Goal: Task Accomplishment & Management: Complete application form

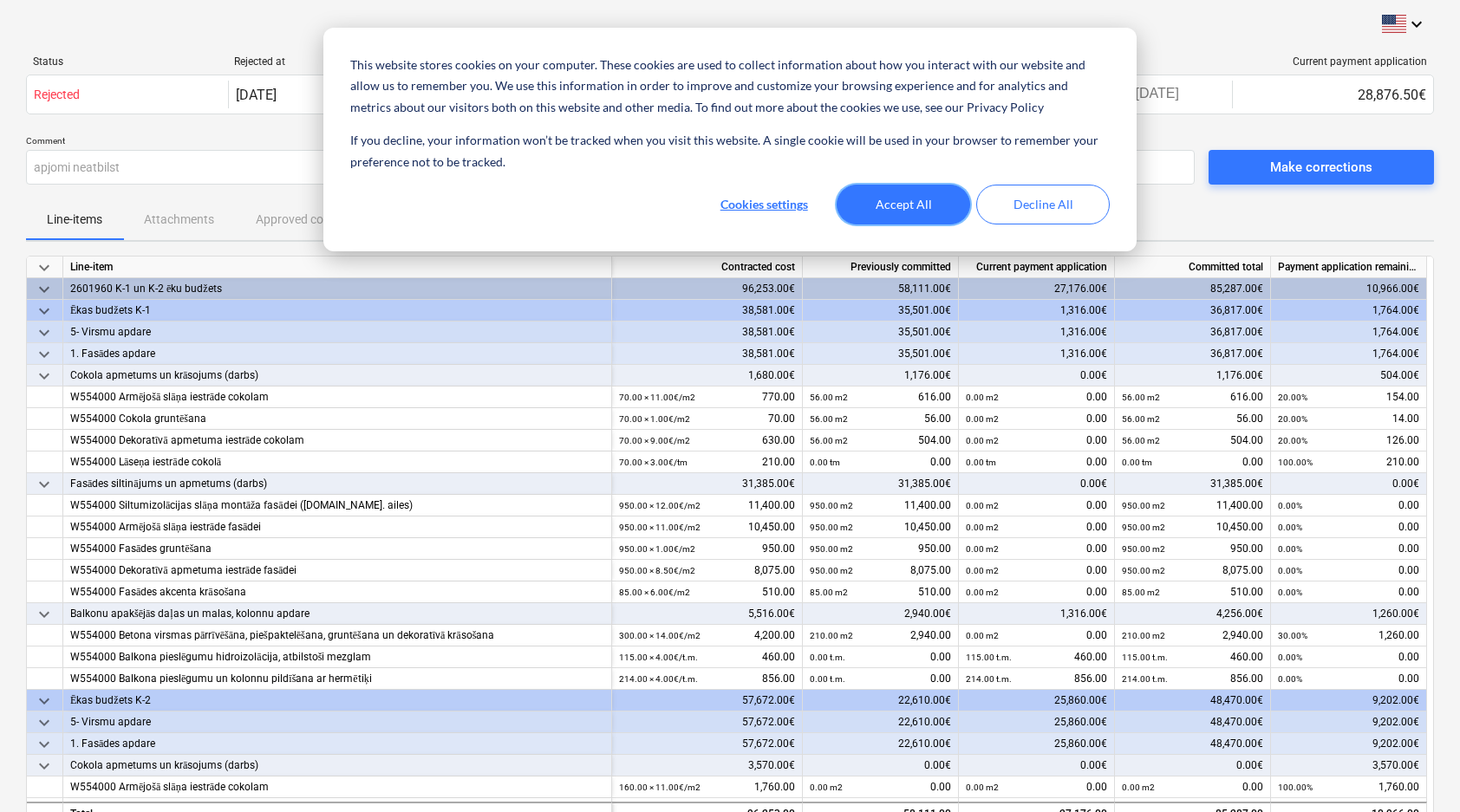
click at [917, 197] on button "Accept All" at bounding box center [903, 204] width 133 height 40
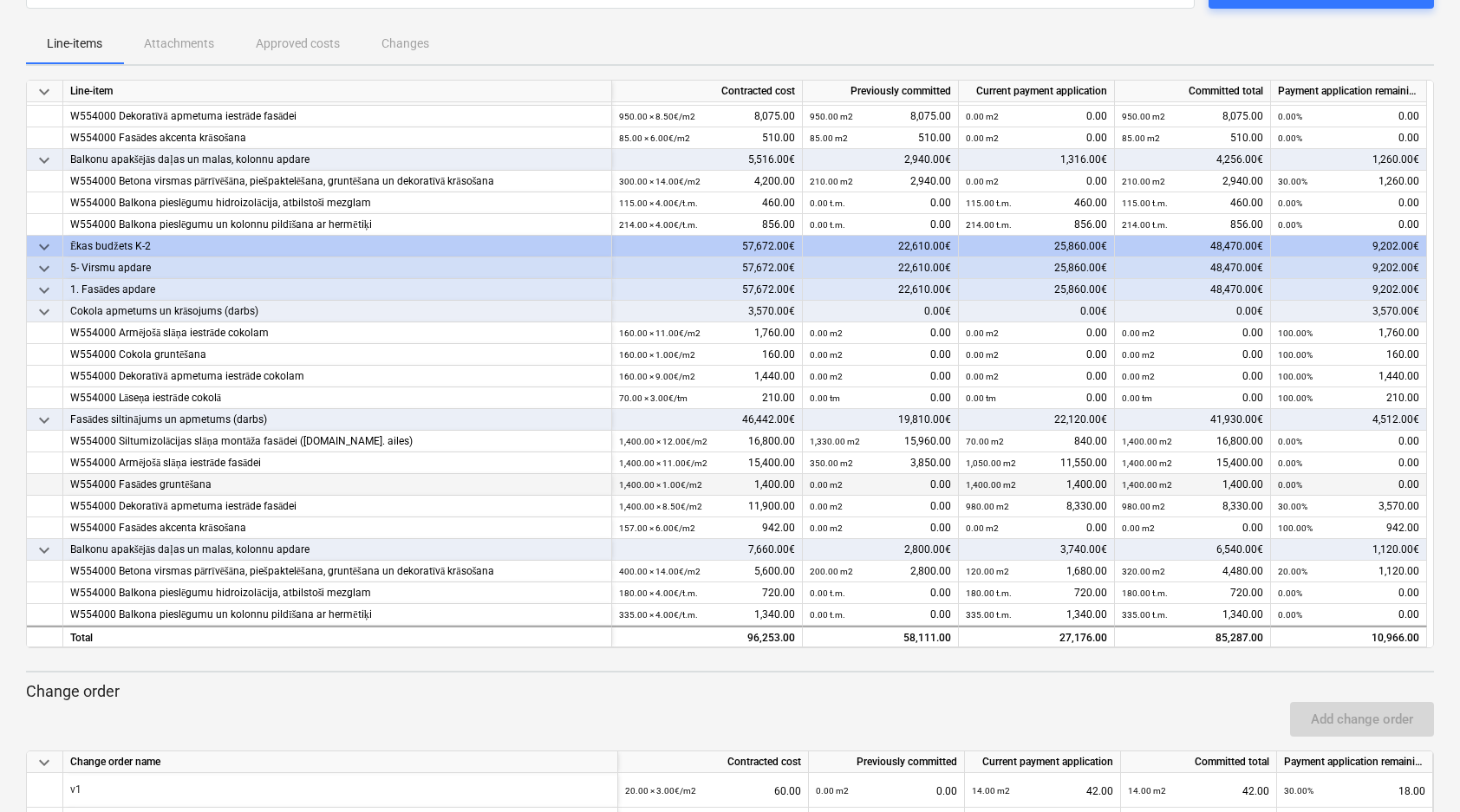
scroll to position [177, 0]
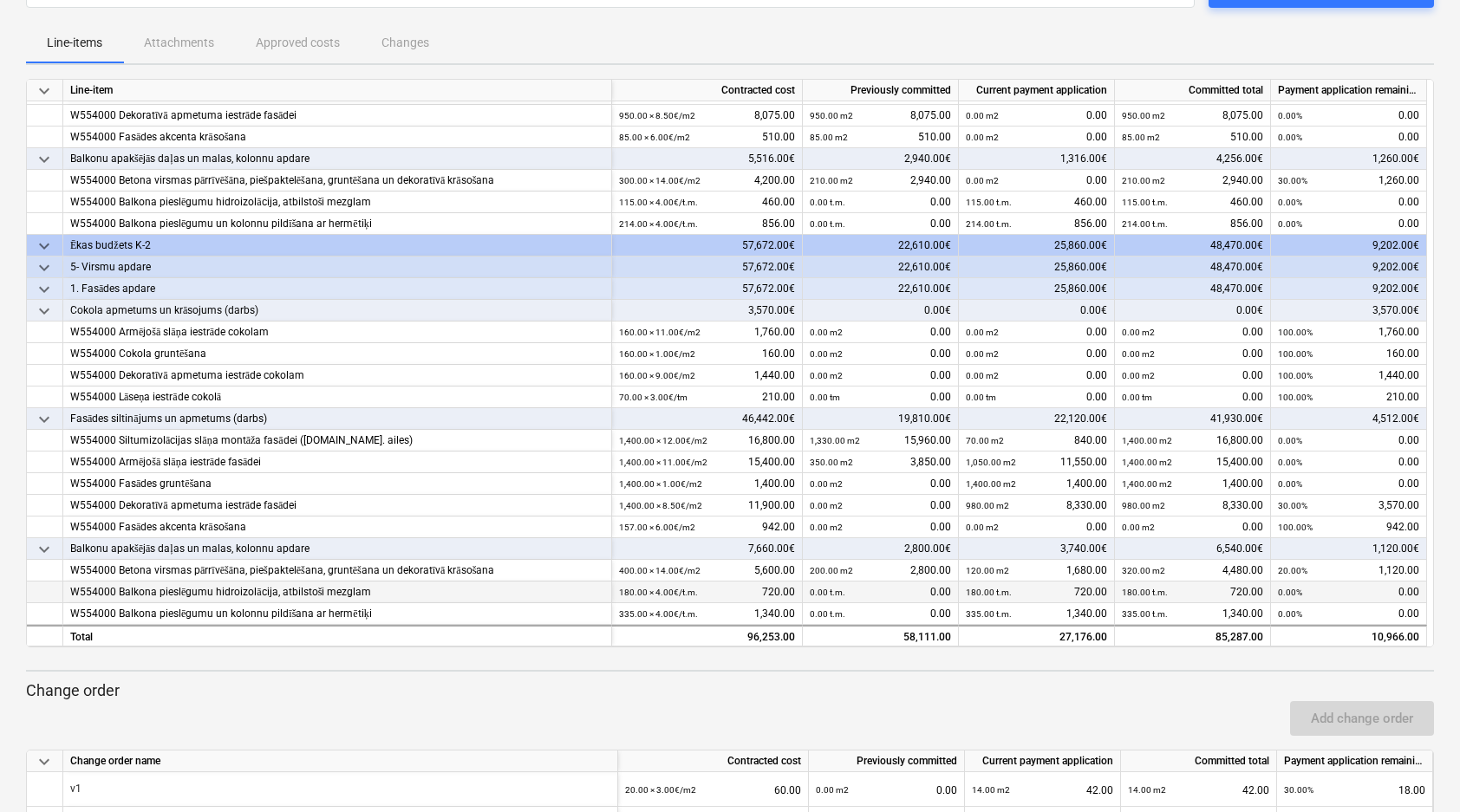
click at [446, 594] on div "W554000 Balkona pieslēgumu hidroizolācija, atbilstoši mezglam" at bounding box center [337, 592] width 534 height 22
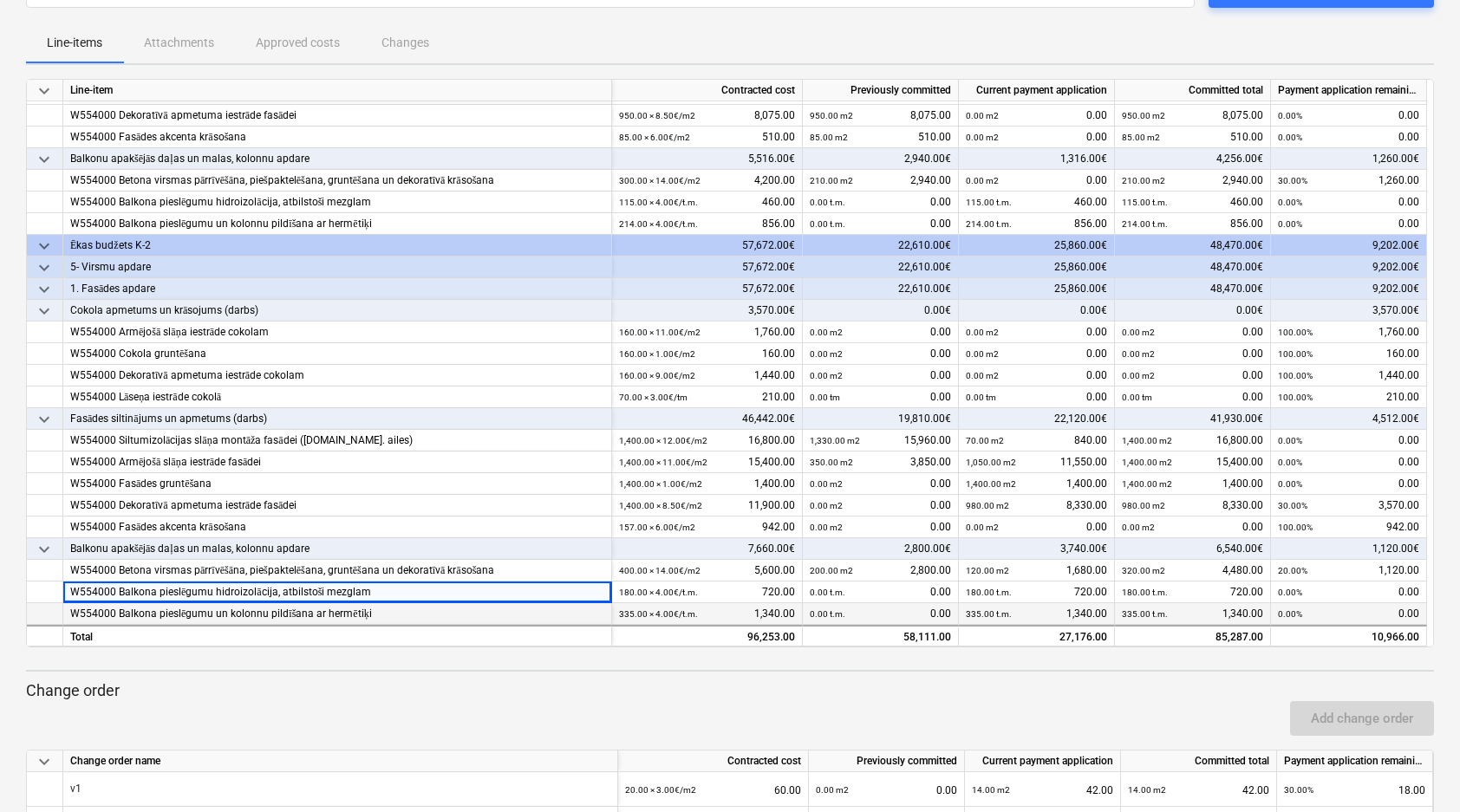
click at [445, 615] on div "W554000 Balkona pieslēgumu un kolonnu pildīšana ar hermētiķi" at bounding box center [337, 614] width 534 height 22
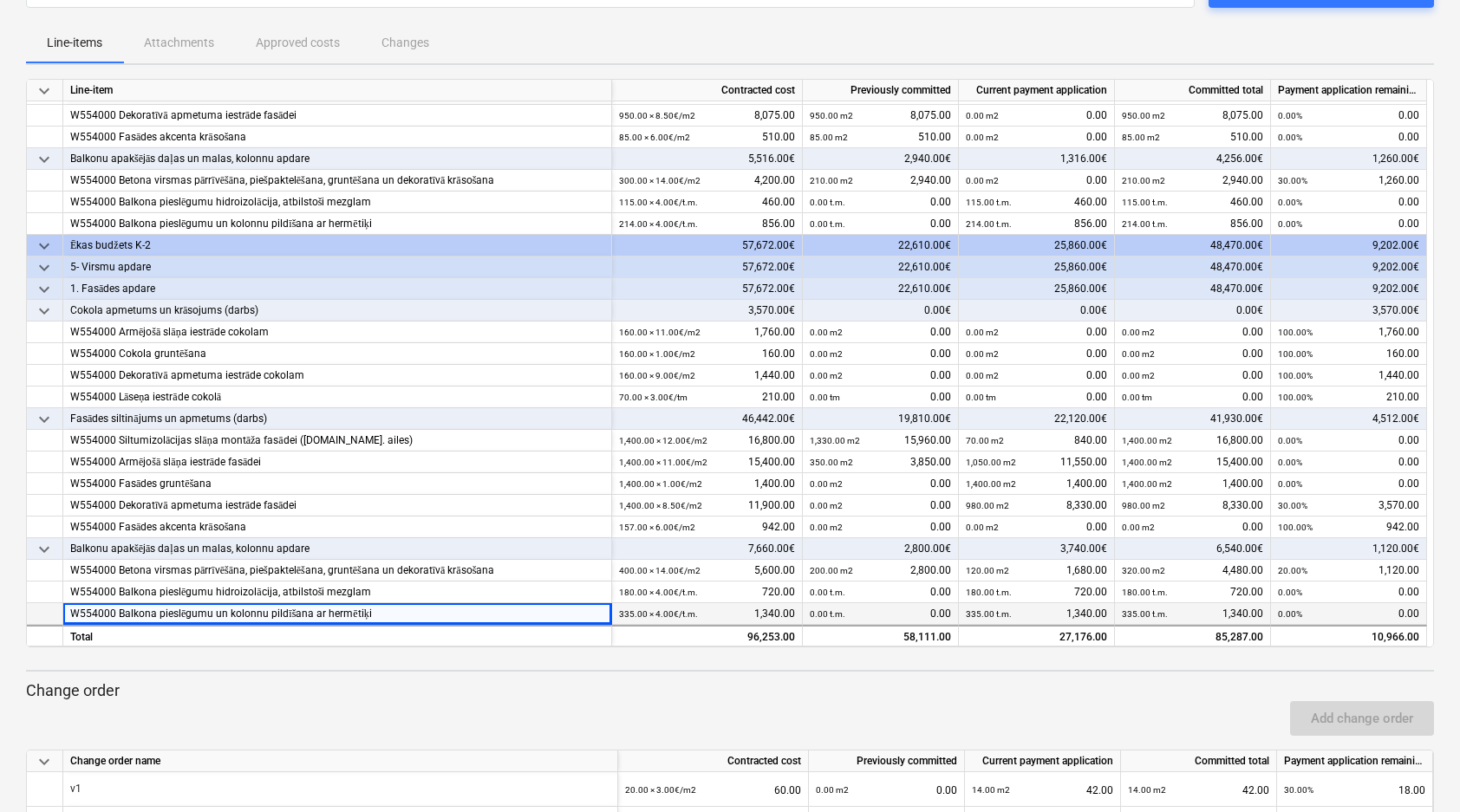
click at [1040, 613] on div "335.00 t.m. 1,340.00" at bounding box center [1037, 614] width 141 height 22
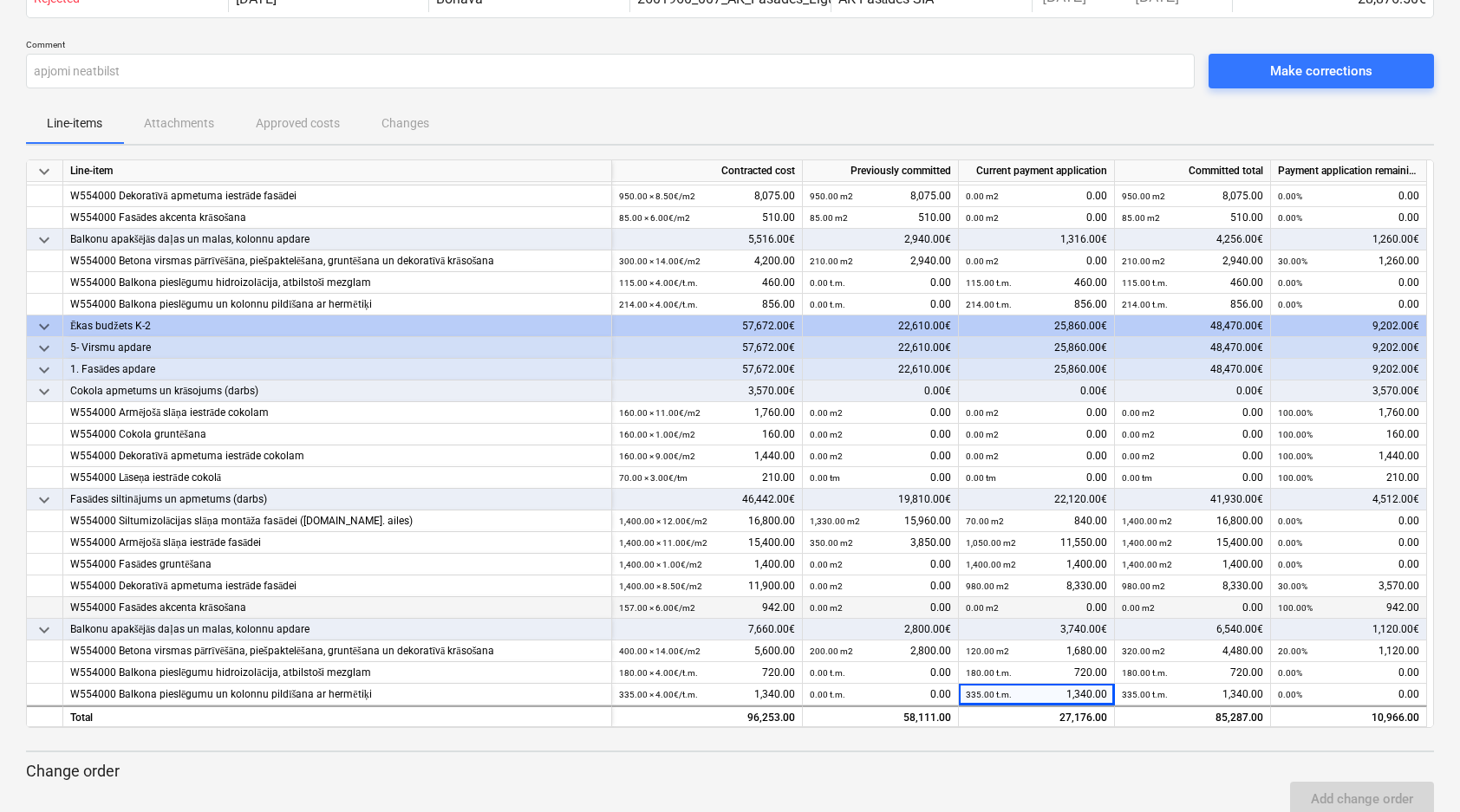
scroll to position [100, 0]
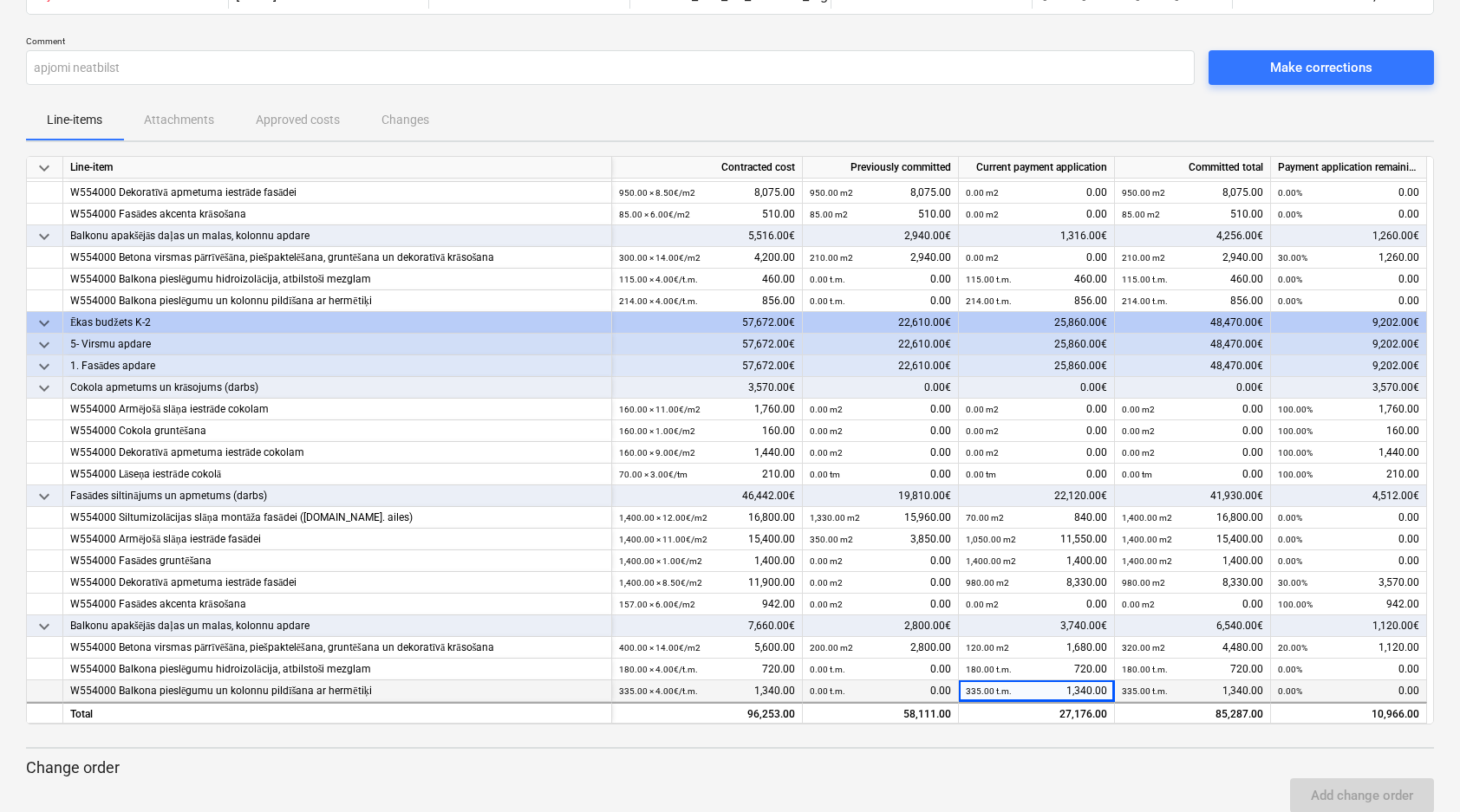
click at [1070, 690] on div "335.00 t.m. 1,340.00" at bounding box center [1037, 691] width 141 height 22
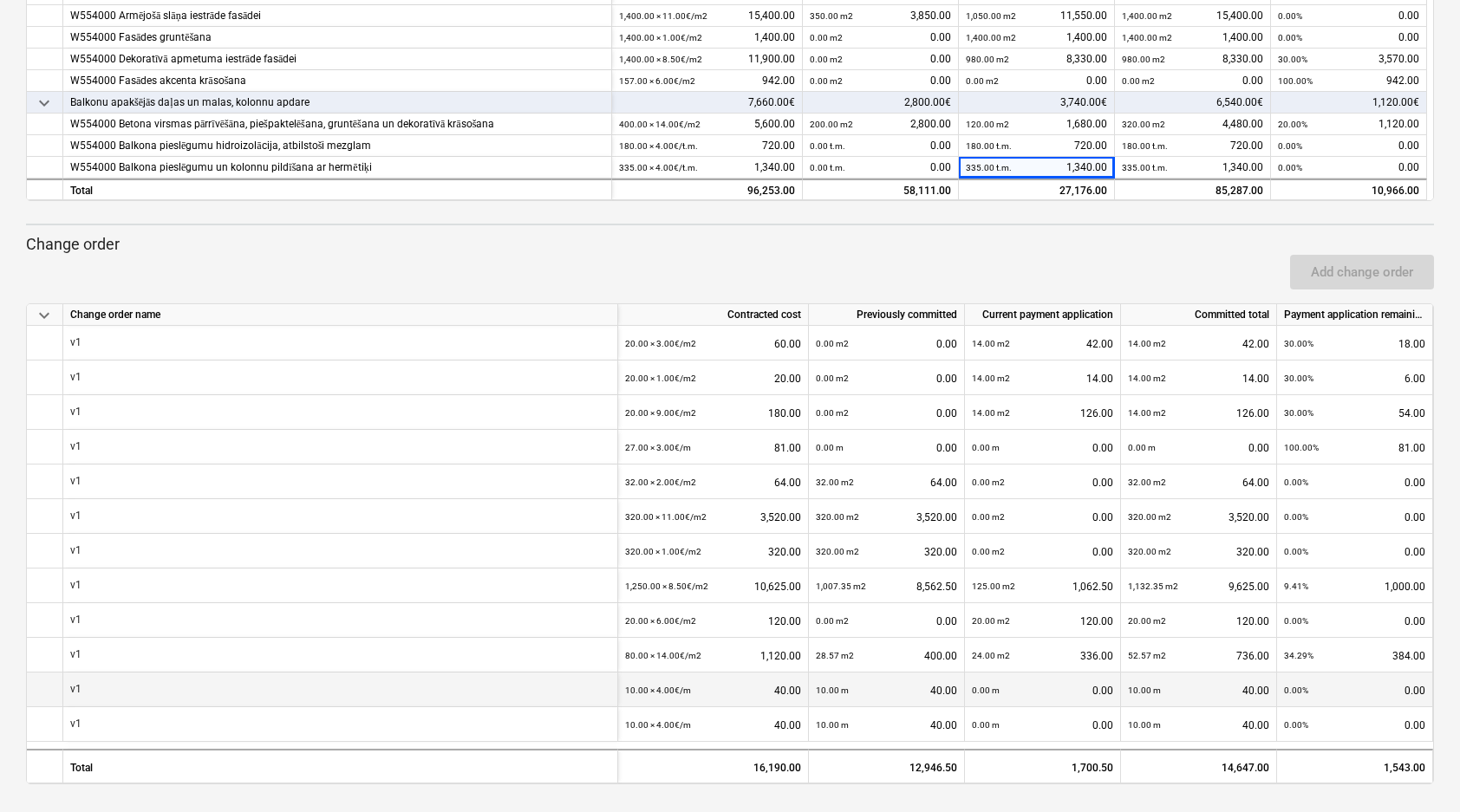
scroll to position [622, 0]
click at [1070, 690] on div "0.00 m 0.00" at bounding box center [1043, 691] width 141 height 35
click at [1035, 687] on div "0.00 m 0.00" at bounding box center [1043, 691] width 141 height 35
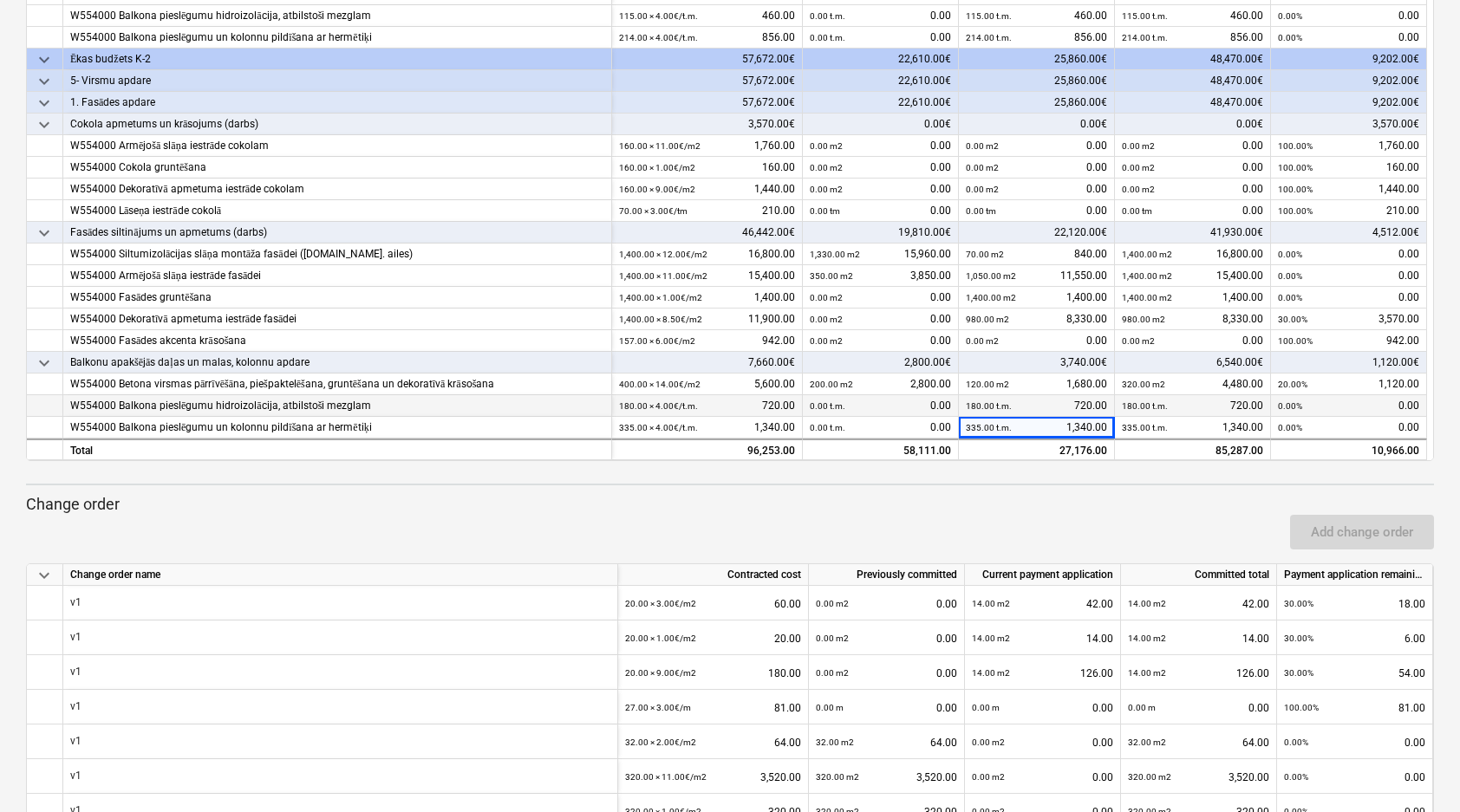
scroll to position [362, 0]
click at [1092, 429] on div "335.00 t.m. 1,340.00" at bounding box center [1037, 428] width 141 height 22
click at [1068, 421] on div "335.00 t.m. 1,340.00" at bounding box center [1037, 428] width 141 height 22
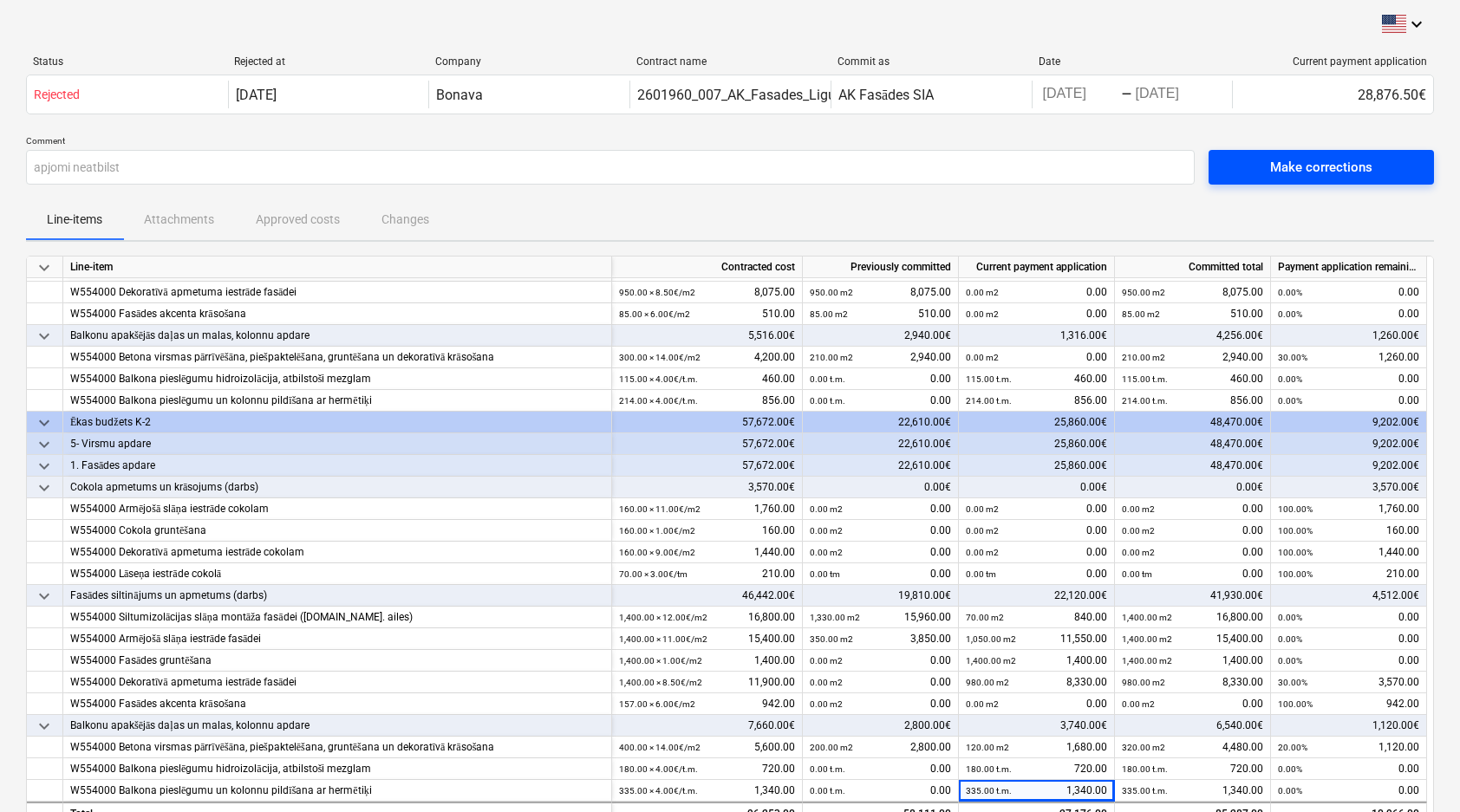
scroll to position [0, 0]
click at [1311, 174] on div "Make corrections" at bounding box center [1321, 168] width 102 height 23
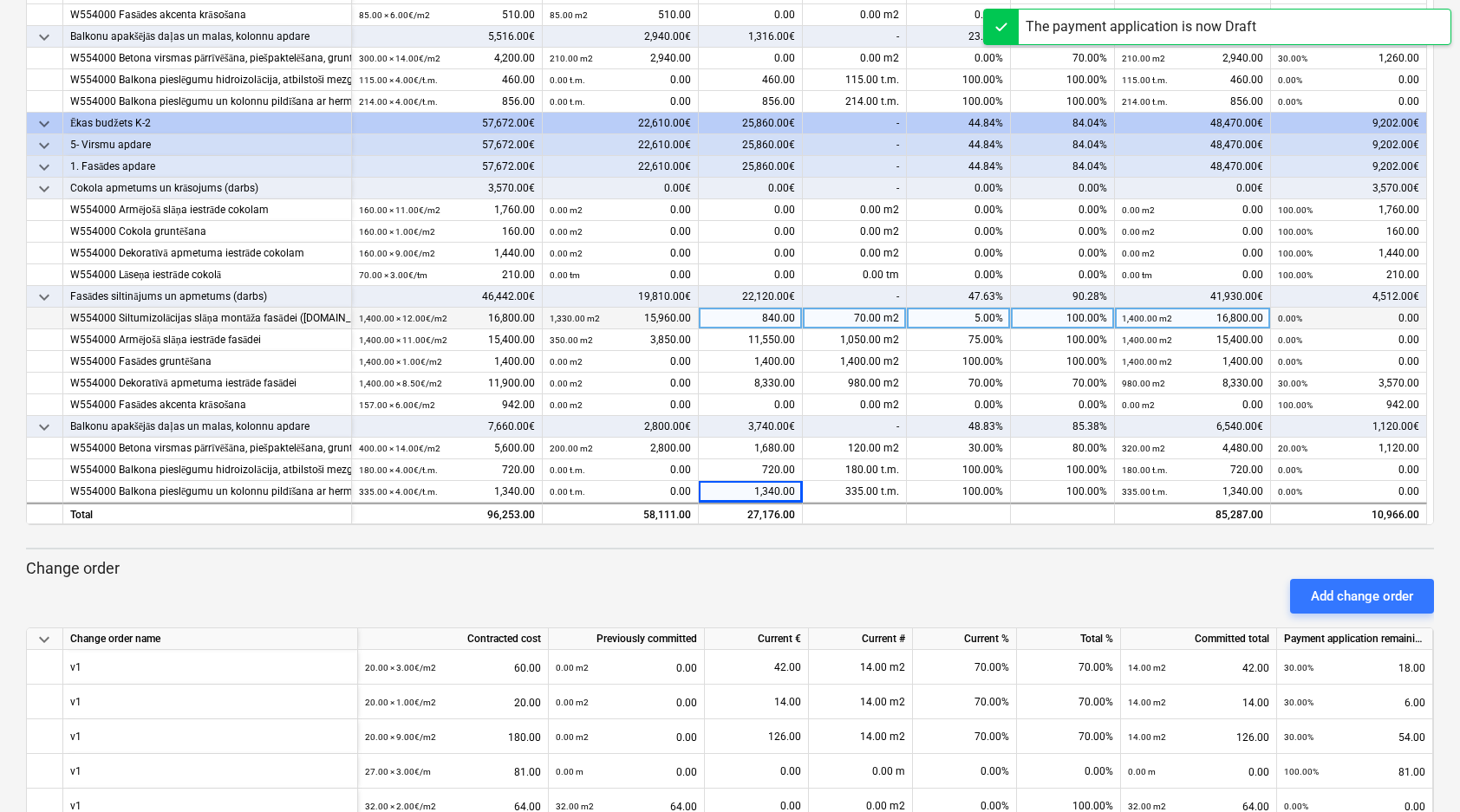
scroll to position [302, 0]
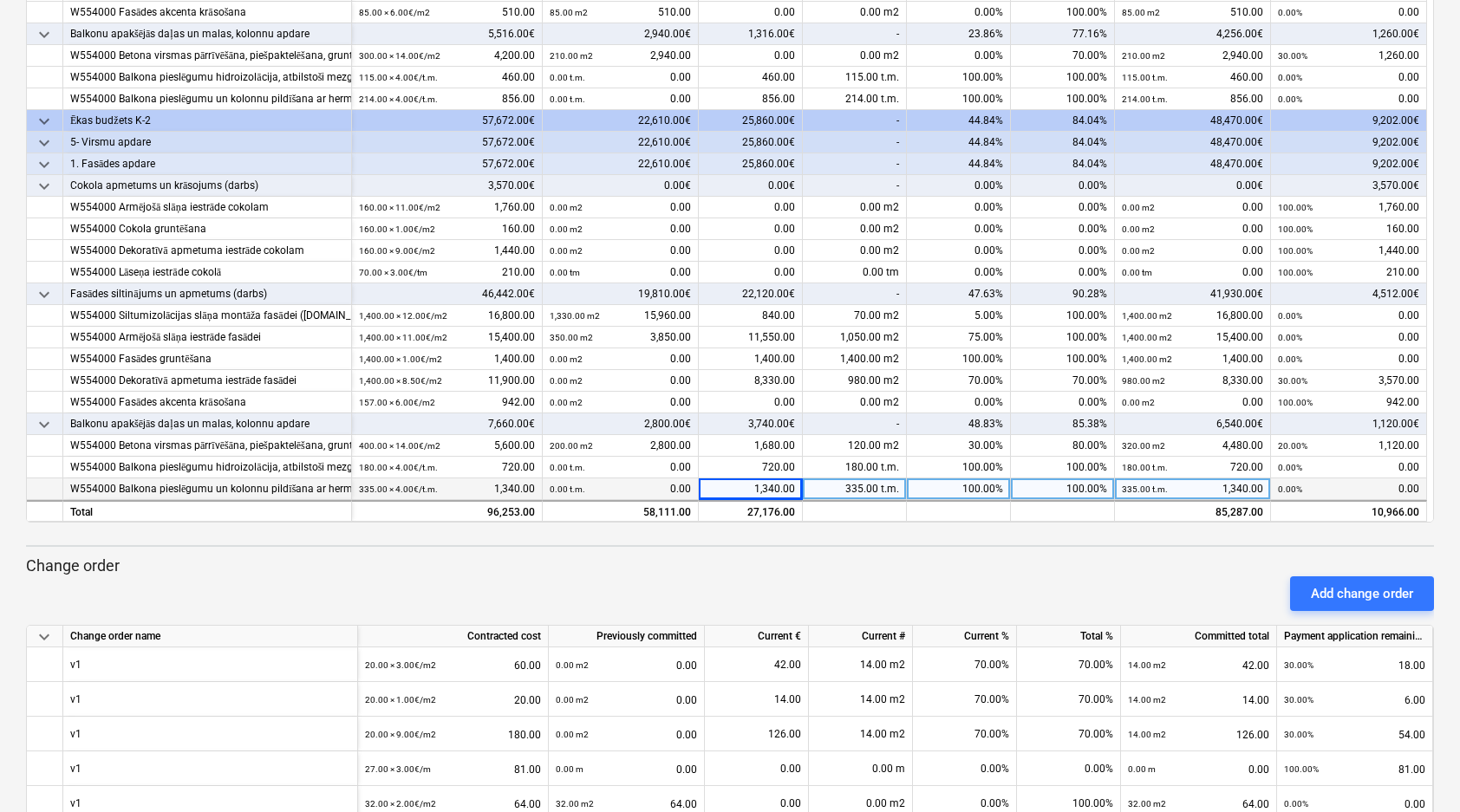
click at [277, 488] on div "W554000 Balkona pieslēgumu un kolonnu pildīšana ar hermētiķi" at bounding box center [207, 489] width 274 height 22
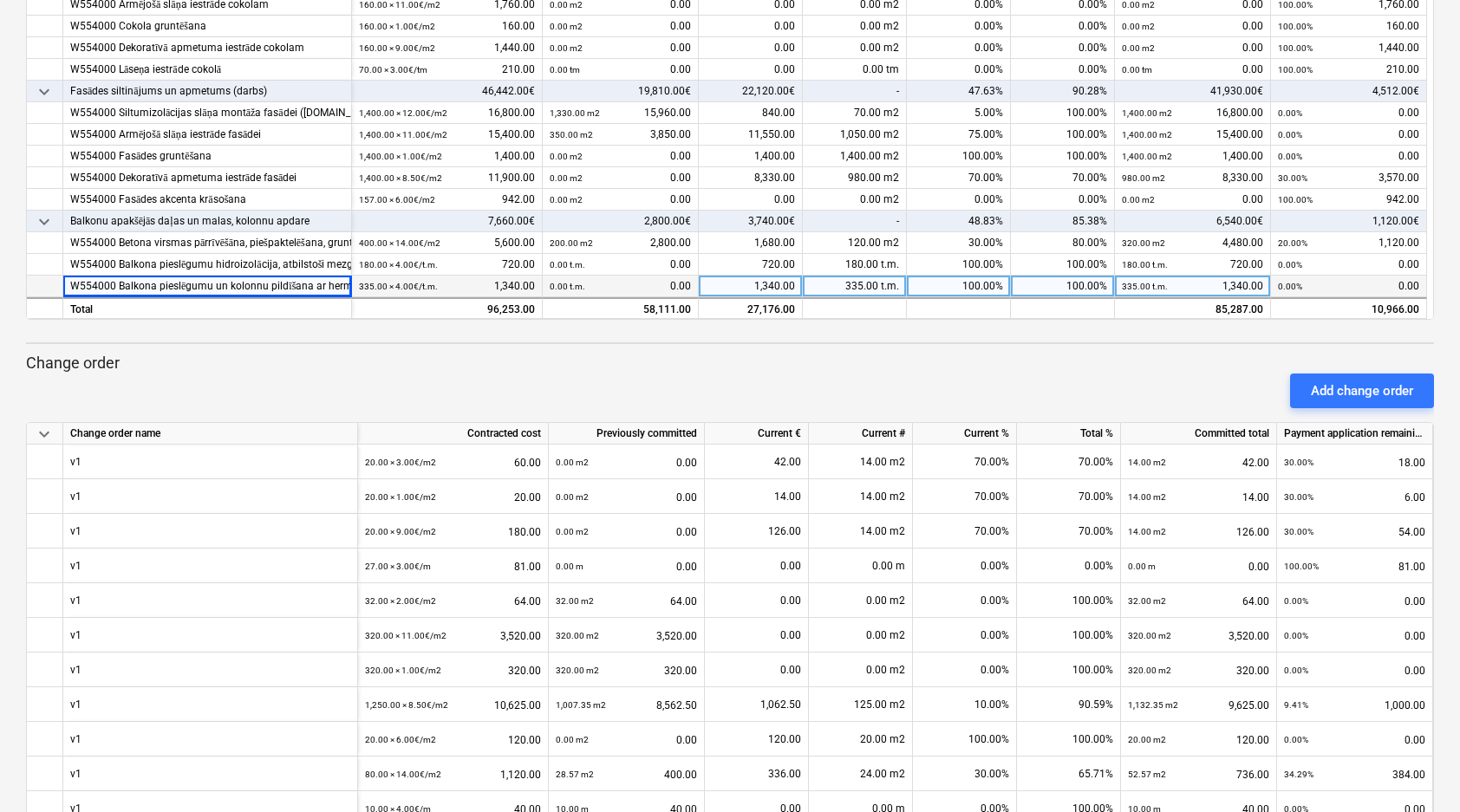
scroll to position [509, 0]
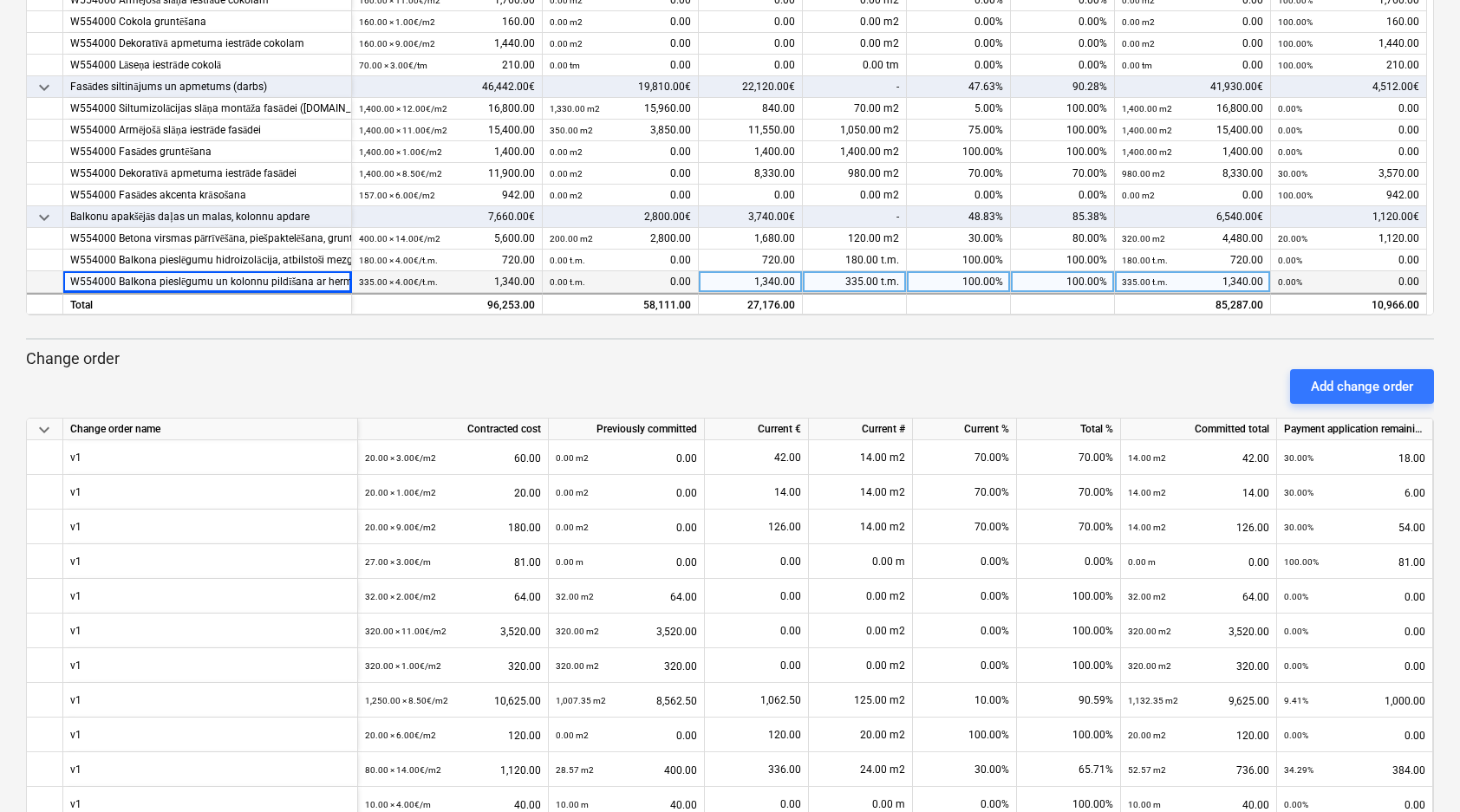
click at [1083, 276] on div "100.00%" at bounding box center [1063, 282] width 104 height 22
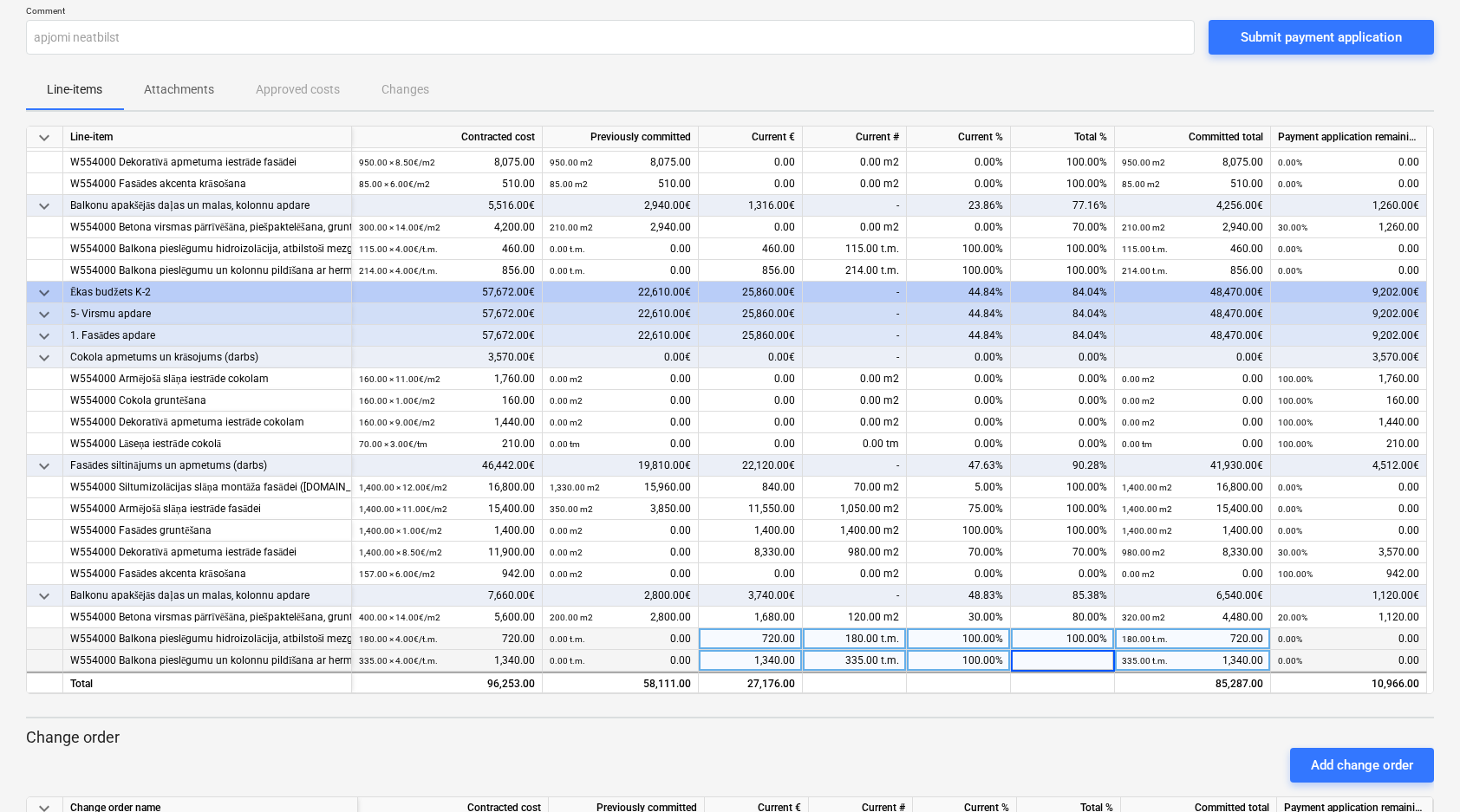
scroll to position [279, 0]
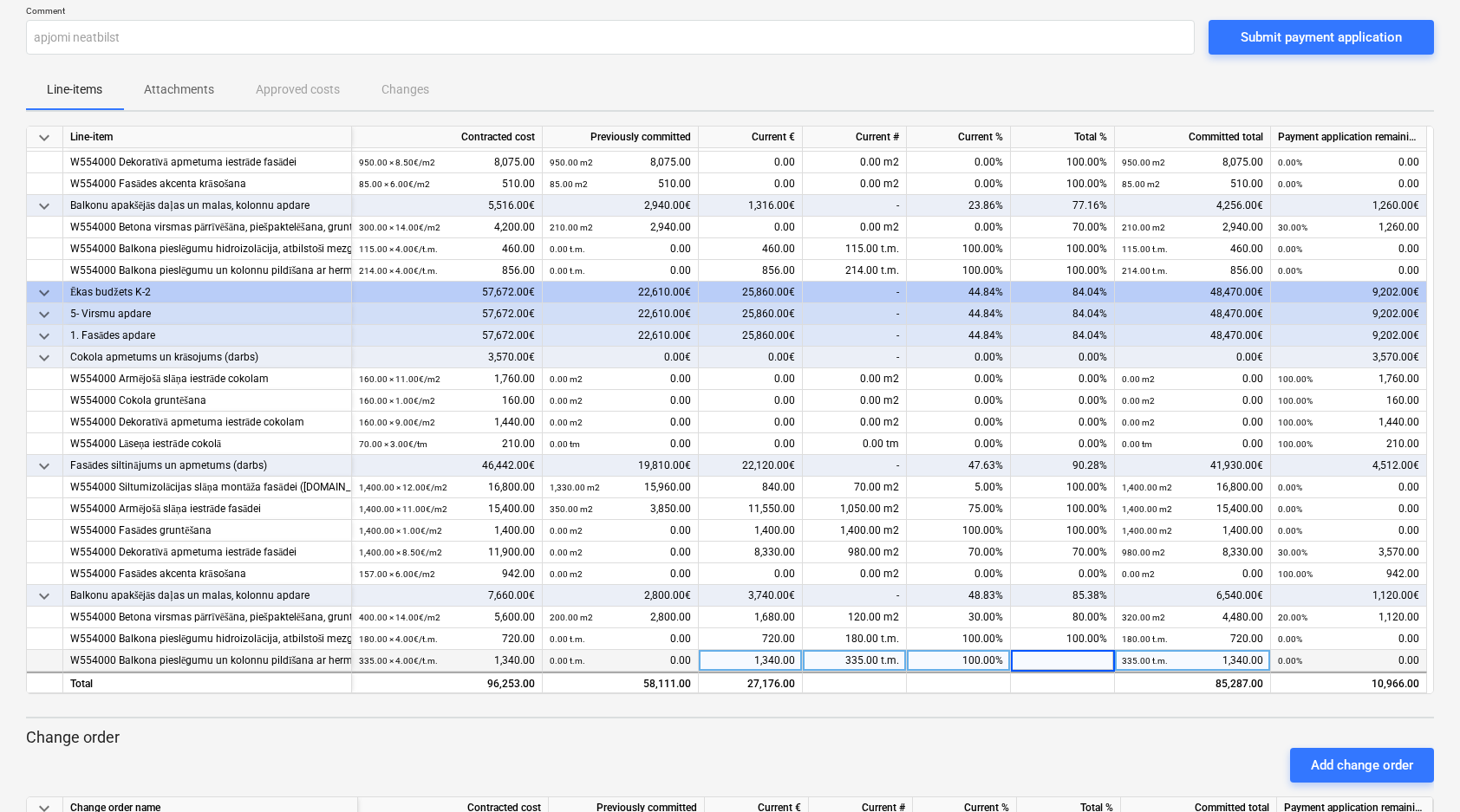
click at [965, 667] on div "100.00%" at bounding box center [959, 660] width 104 height 22
type input "0"
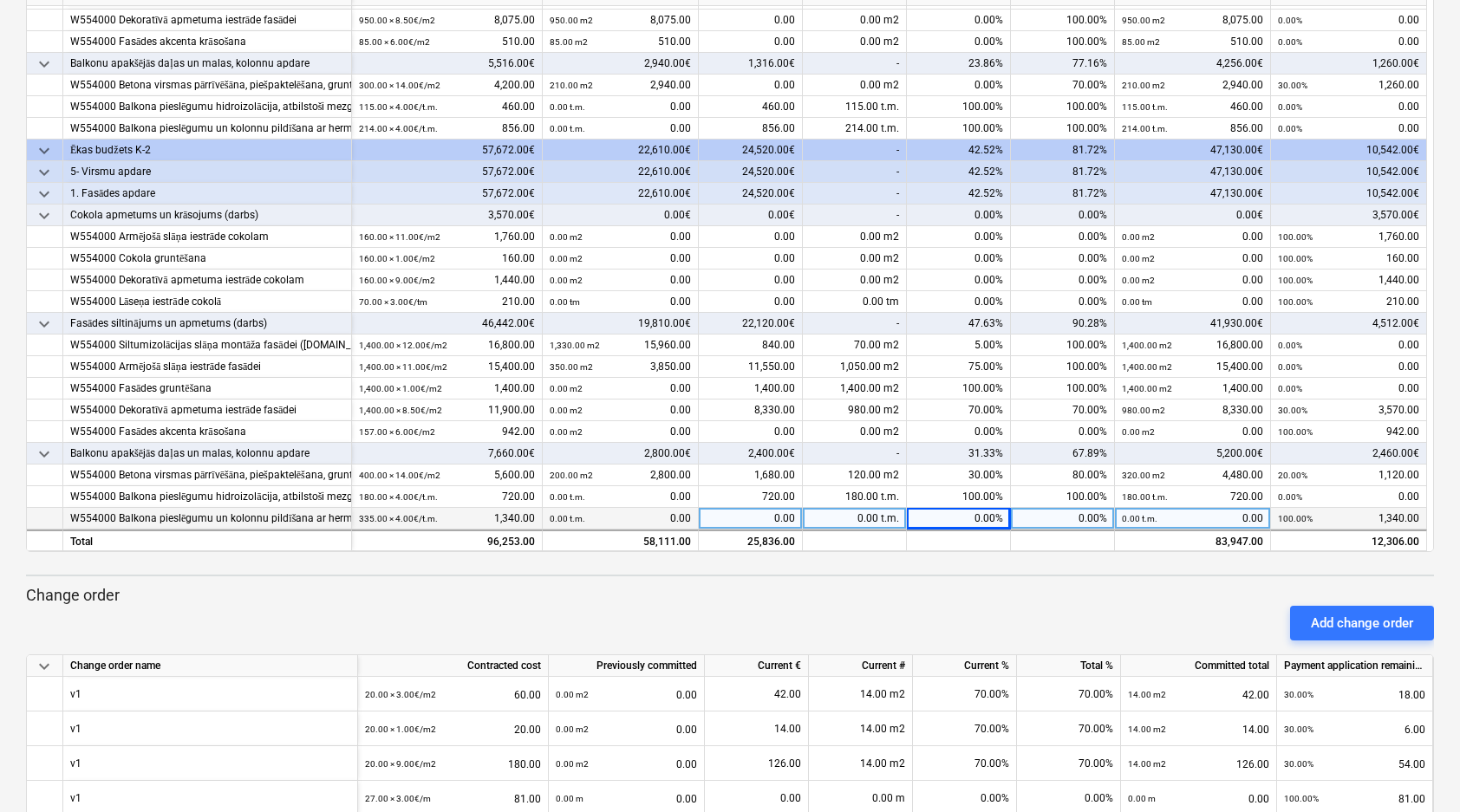
scroll to position [262, 0]
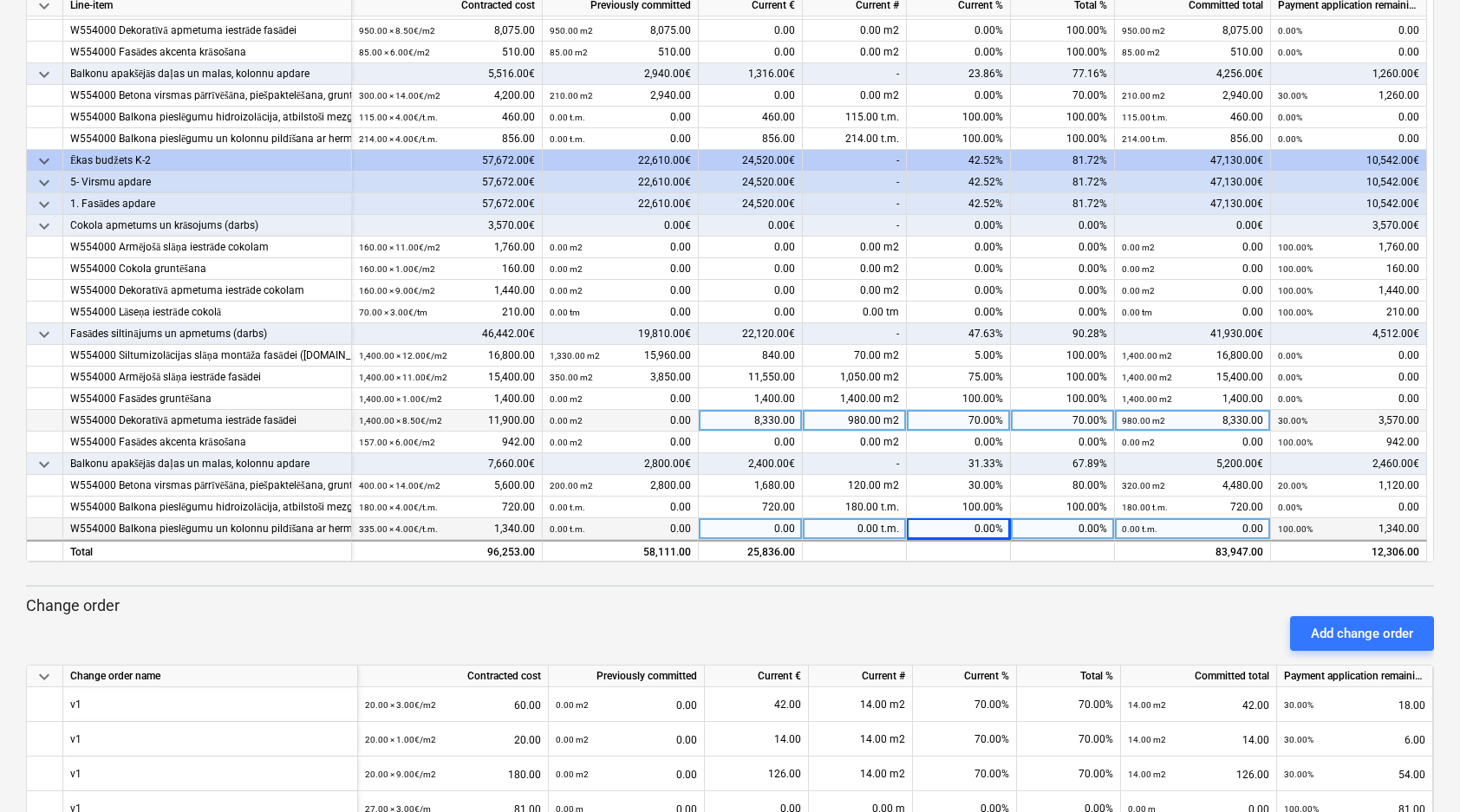
click at [985, 418] on div "70.00%" at bounding box center [959, 421] width 104 height 22
type input "60"
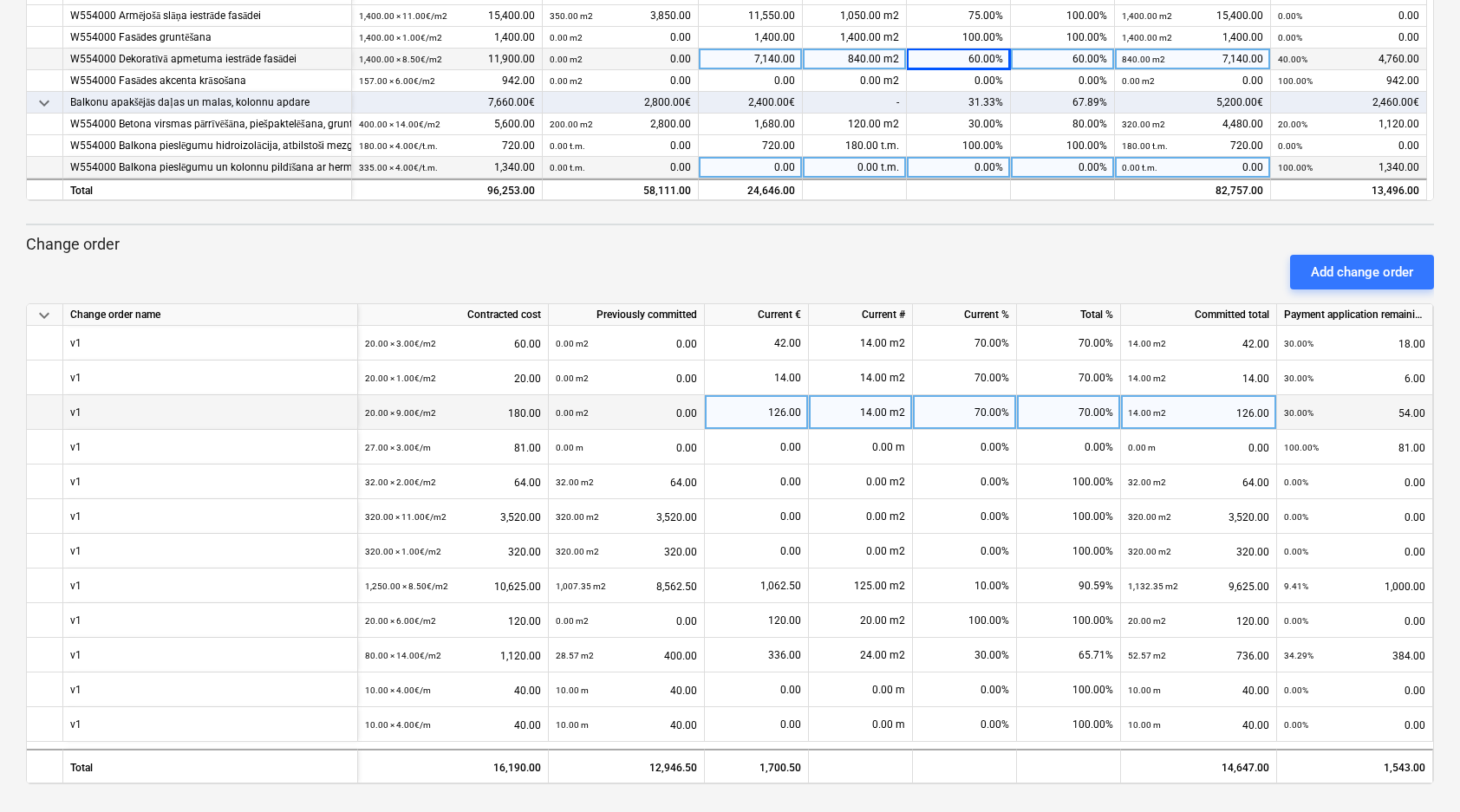
scroll to position [622, 0]
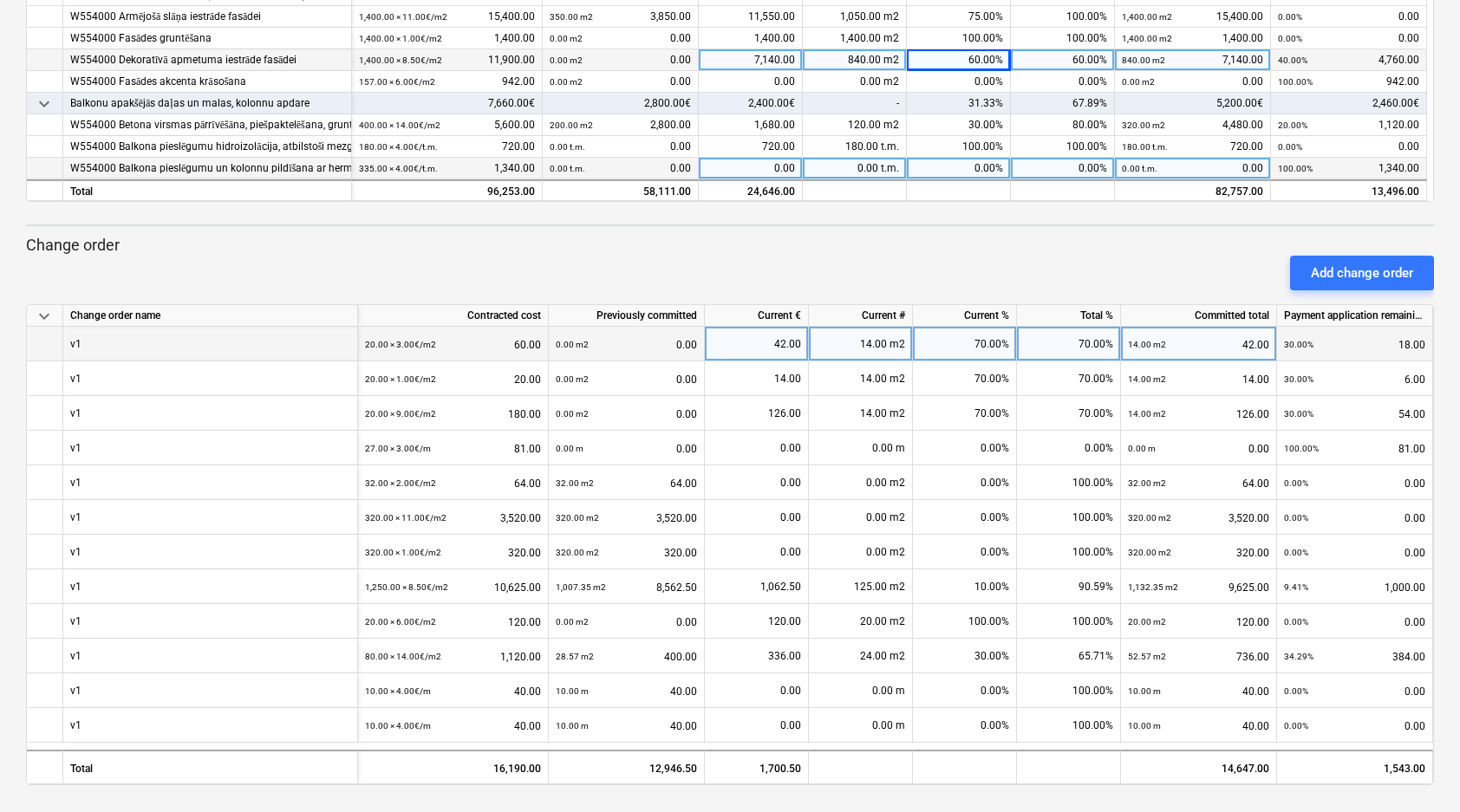
click at [789, 342] on div "42.00" at bounding box center [756, 344] width 89 height 34
click at [987, 341] on div "70.00%" at bounding box center [965, 344] width 104 height 34
type input "0"
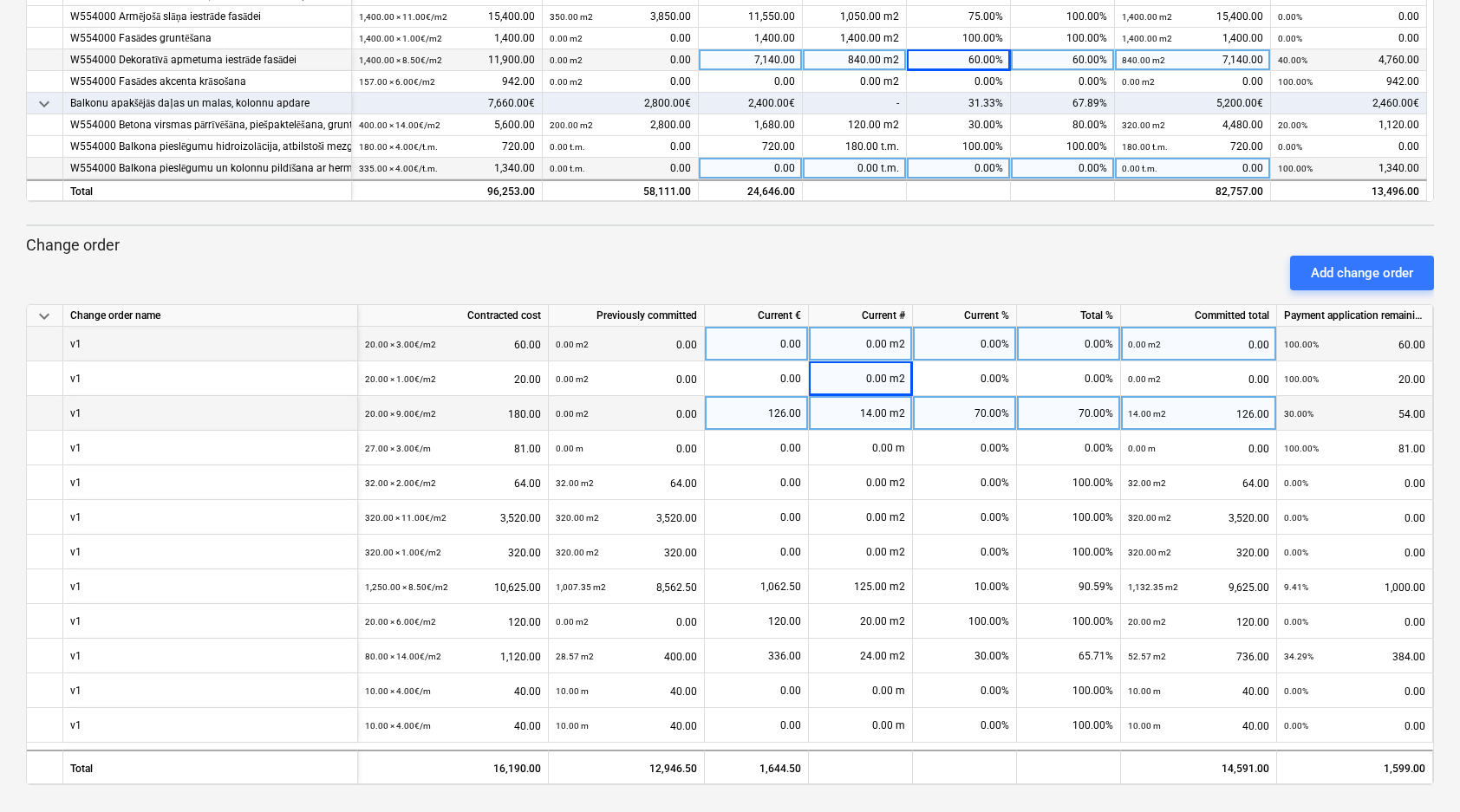
click at [887, 416] on div "14.00 m2" at bounding box center [861, 413] width 104 height 34
type input "0"
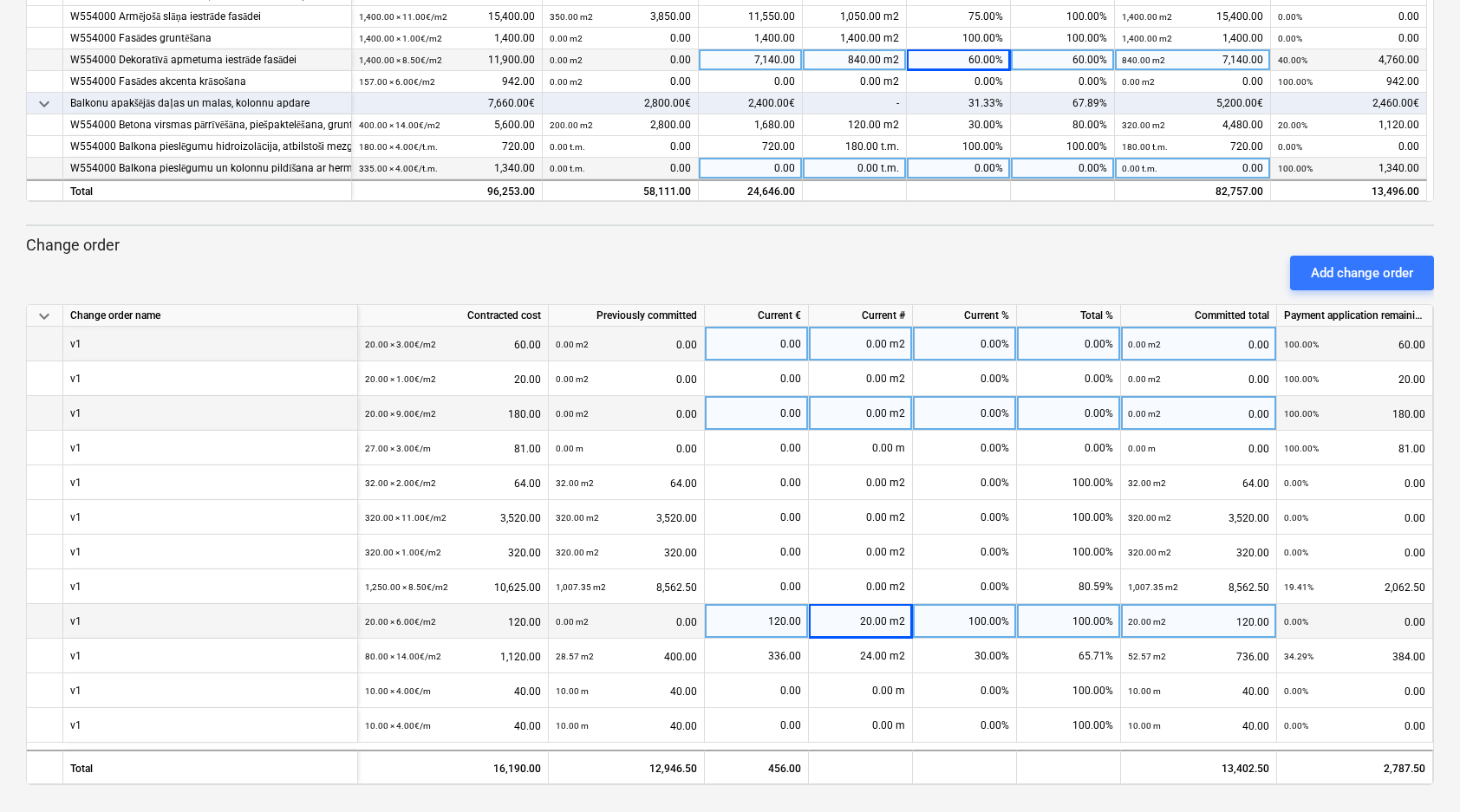
click at [861, 614] on div "20.00 m2" at bounding box center [861, 621] width 104 height 34
type input "0"
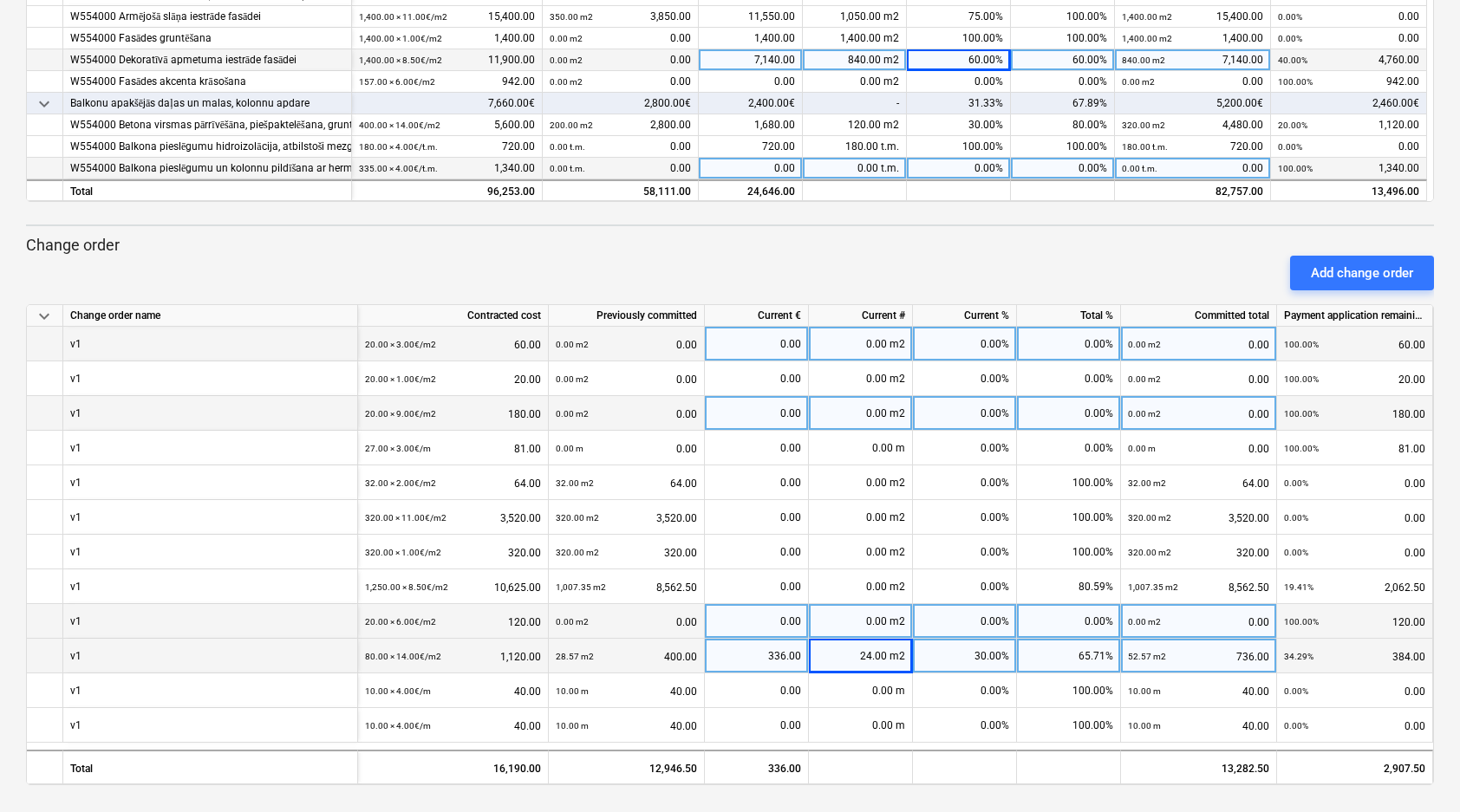
click at [869, 662] on div "24.00 m2" at bounding box center [861, 655] width 104 height 34
type input "0"
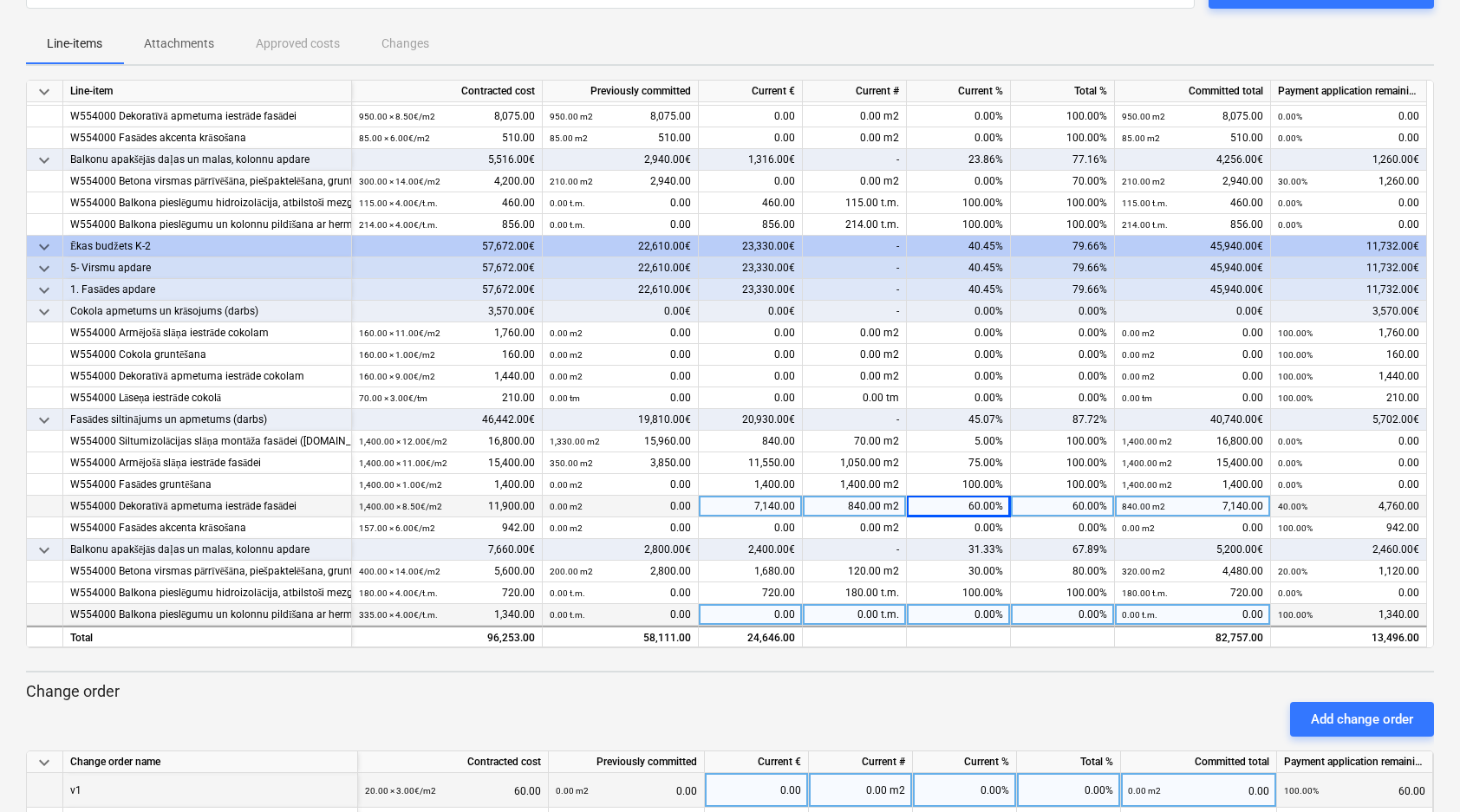
scroll to position [160, 0]
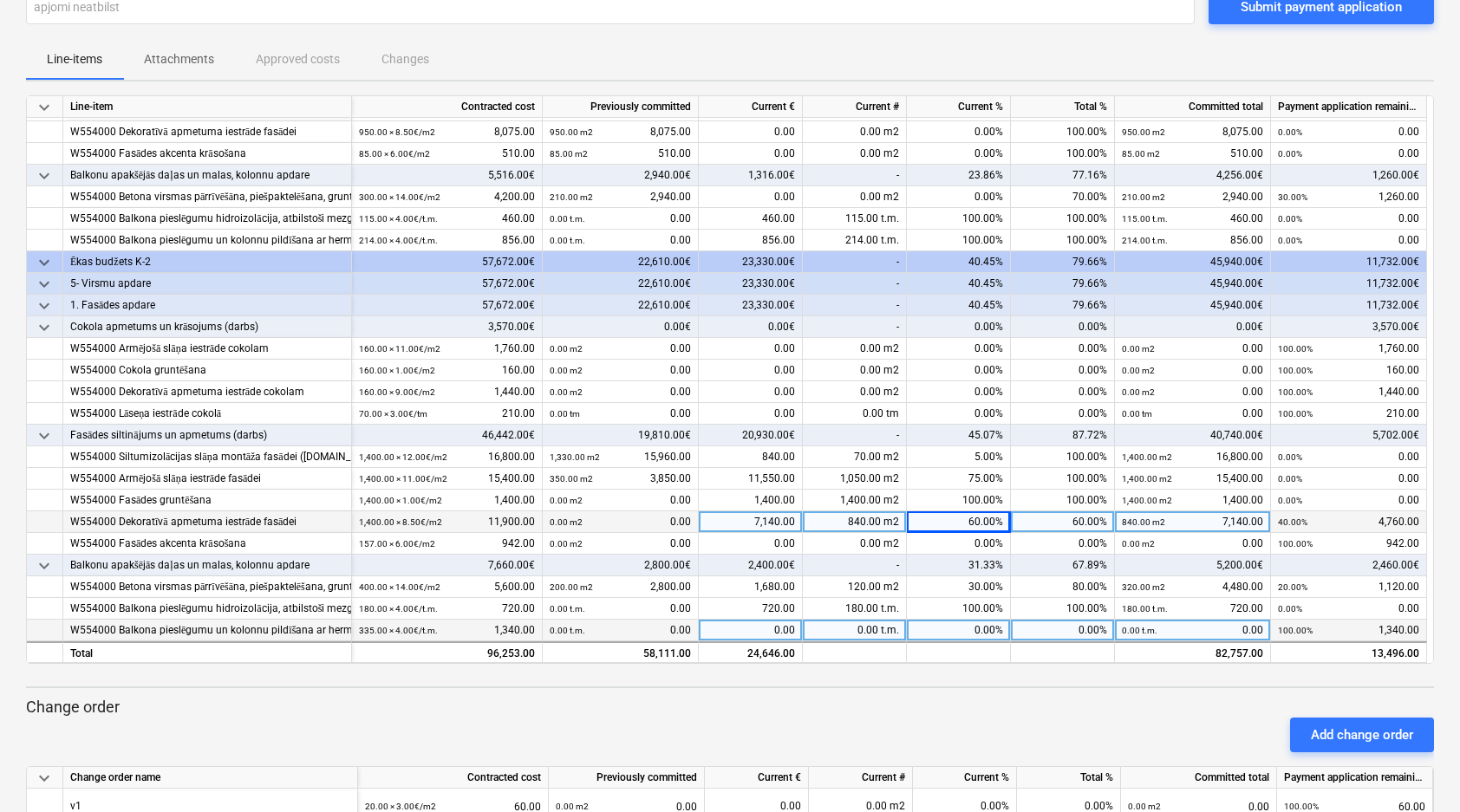
click at [865, 712] on div "Add change order" at bounding box center [730, 734] width 1422 height 48
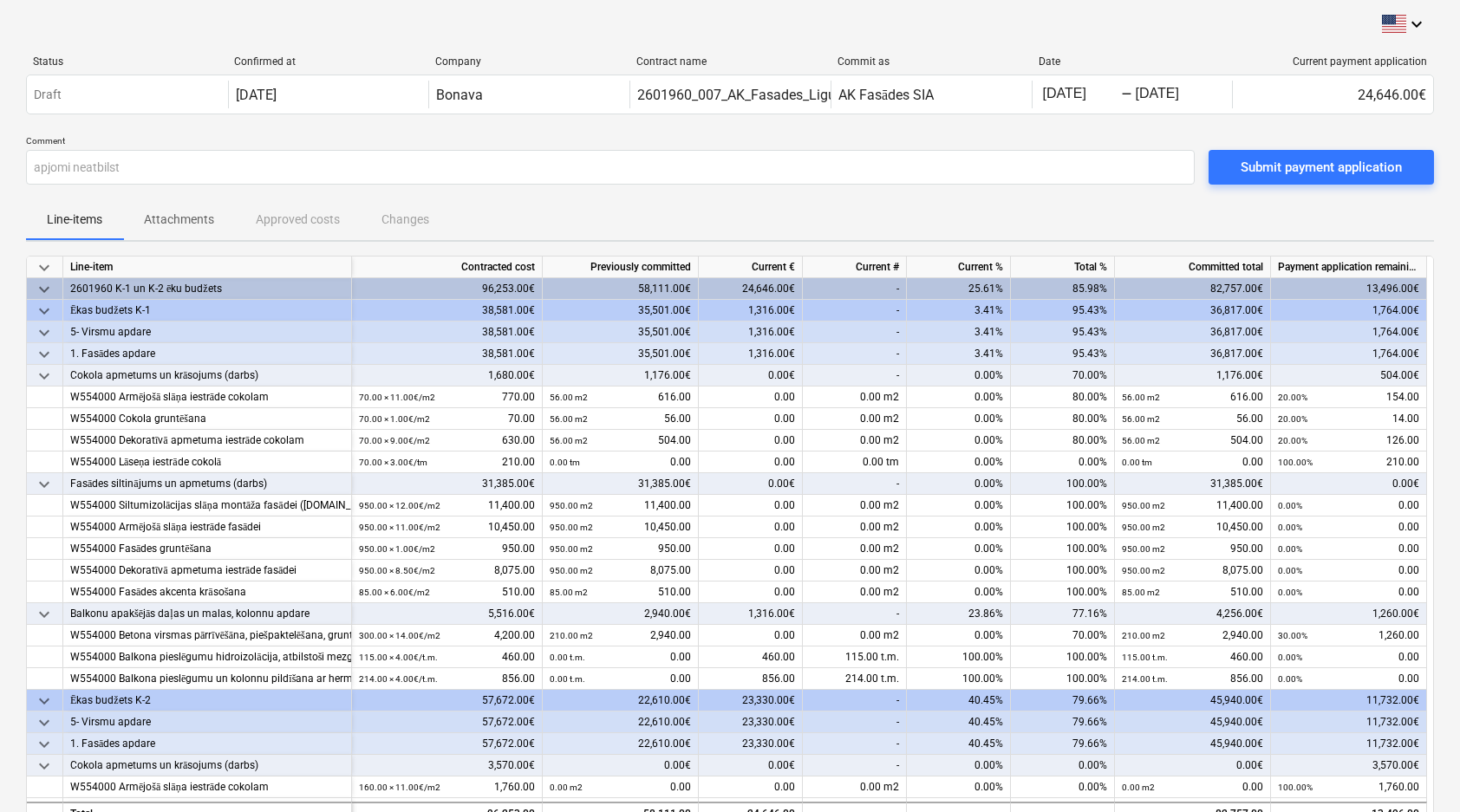
scroll to position [0, 0]
click at [1277, 166] on div "Submit payment application" at bounding box center [1321, 168] width 161 height 23
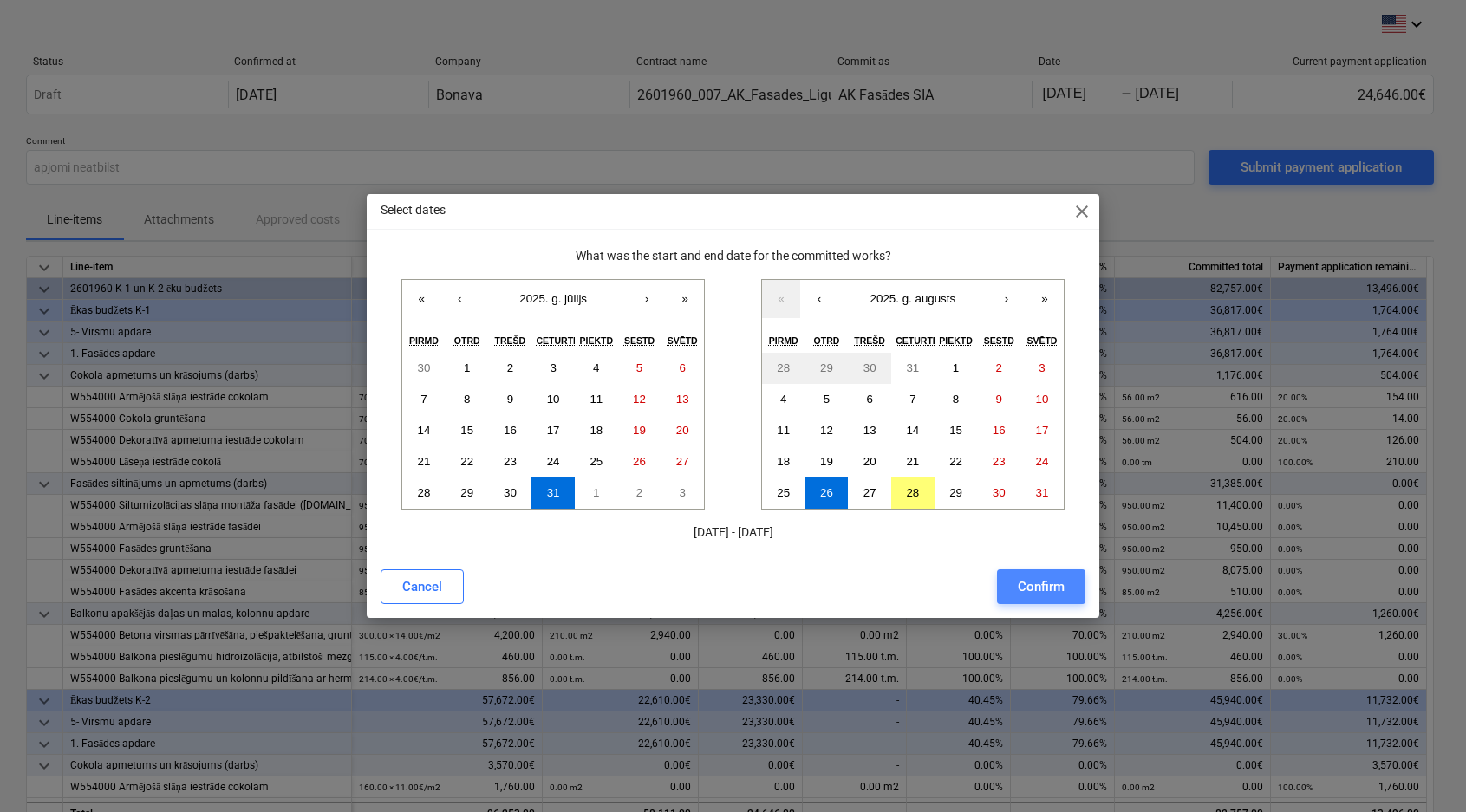
click at [1039, 585] on div "Confirm" at bounding box center [1041, 587] width 47 height 23
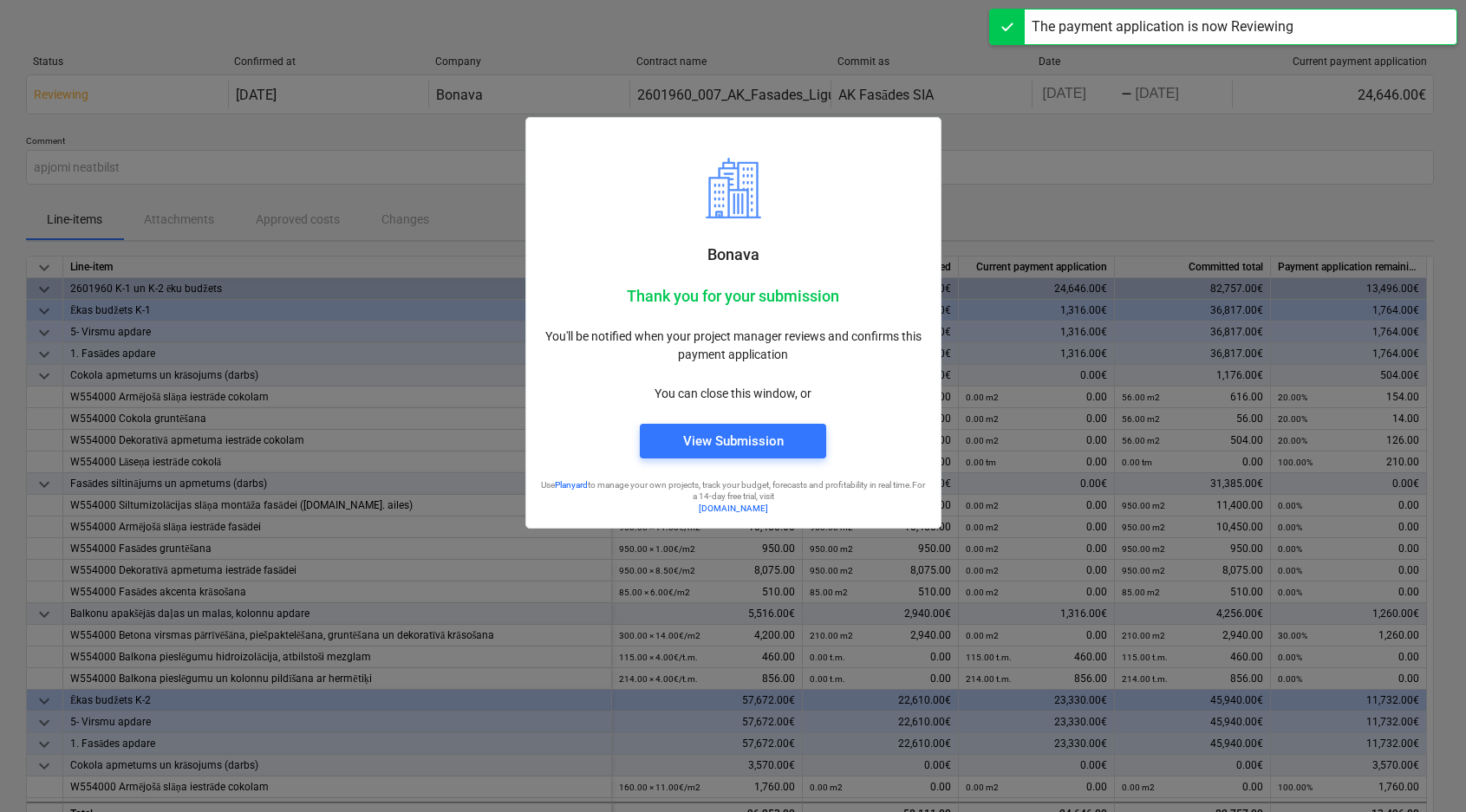
click at [986, 135] on div at bounding box center [733, 406] width 1466 height 812
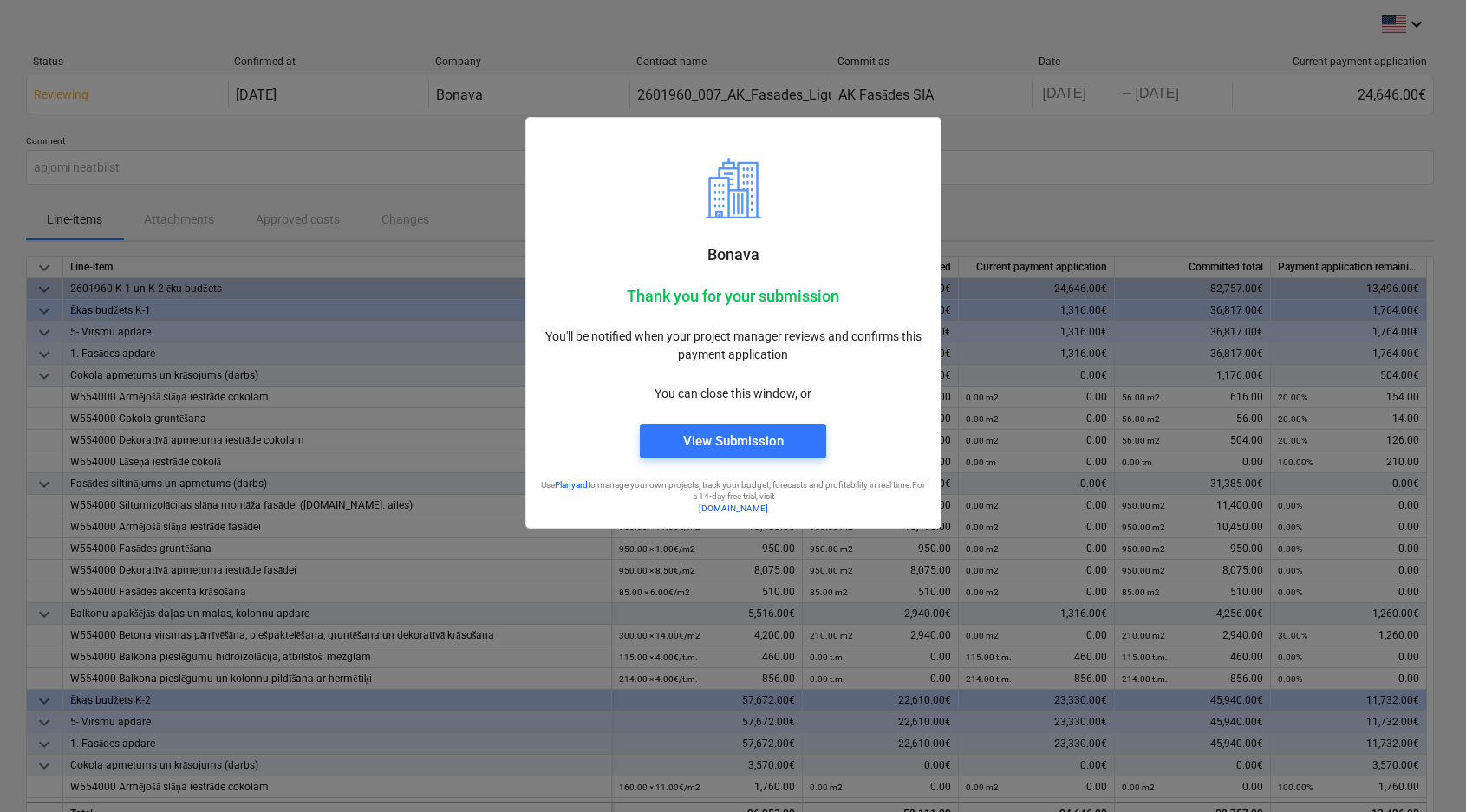
click at [968, 204] on div at bounding box center [733, 406] width 1466 height 812
click at [722, 442] on div "View Submission" at bounding box center [734, 442] width 101 height 23
